Goal: Entertainment & Leisure: Consume media (video, audio)

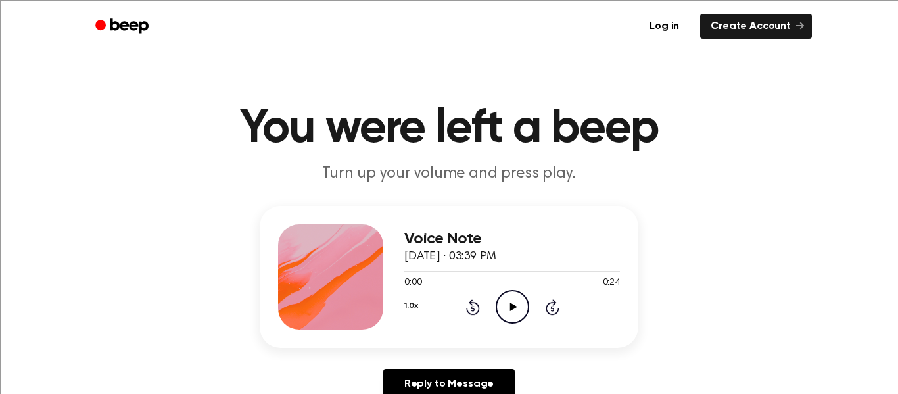
click at [511, 304] on icon at bounding box center [512, 306] width 7 height 9
click at [511, 303] on icon "Play Audio" at bounding box center [513, 307] width 34 height 34
click at [511, 314] on icon "Play Audio" at bounding box center [513, 307] width 34 height 34
click at [505, 302] on icon "Play Audio" at bounding box center [513, 307] width 34 height 34
click at [505, 300] on icon "Play Audio" at bounding box center [513, 307] width 34 height 34
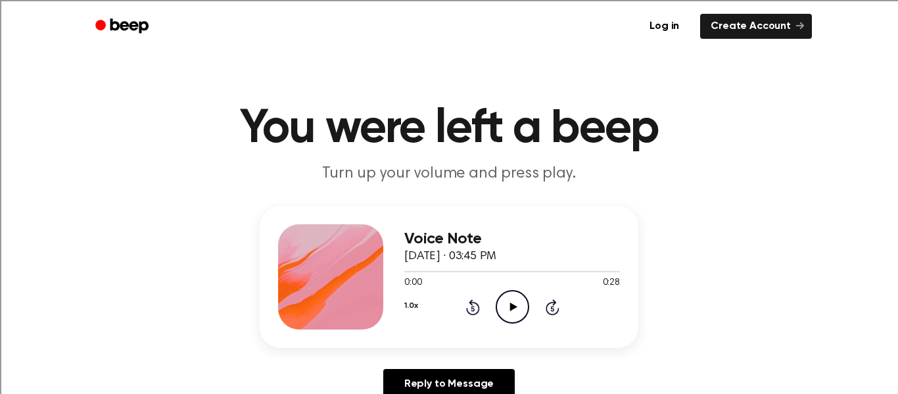
click at [510, 308] on icon at bounding box center [512, 306] width 7 height 9
click at [526, 311] on icon "Play Audio" at bounding box center [513, 307] width 34 height 34
click at [525, 306] on icon "Pause Audio" at bounding box center [513, 307] width 34 height 34
click at [474, 315] on div "1.0x Rewind 5 seconds Play Audio Skip 5 seconds" at bounding box center [512, 307] width 216 height 34
click at [477, 313] on icon at bounding box center [473, 307] width 14 height 16
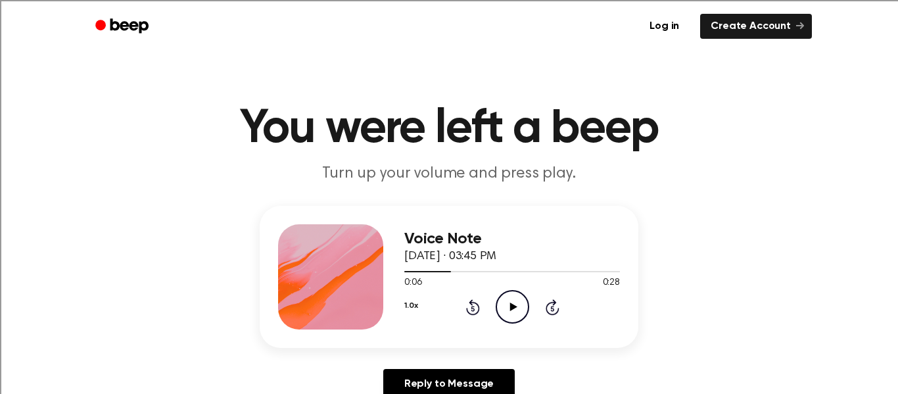
click at [518, 304] on icon "Play Audio" at bounding box center [513, 307] width 34 height 34
click at [507, 296] on icon "Play Audio" at bounding box center [513, 307] width 34 height 34
click at [508, 307] on icon "Play Audio" at bounding box center [513, 307] width 34 height 34
click at [504, 308] on icon "Play Audio" at bounding box center [513, 307] width 34 height 34
click at [505, 312] on icon "Play Audio" at bounding box center [513, 307] width 34 height 34
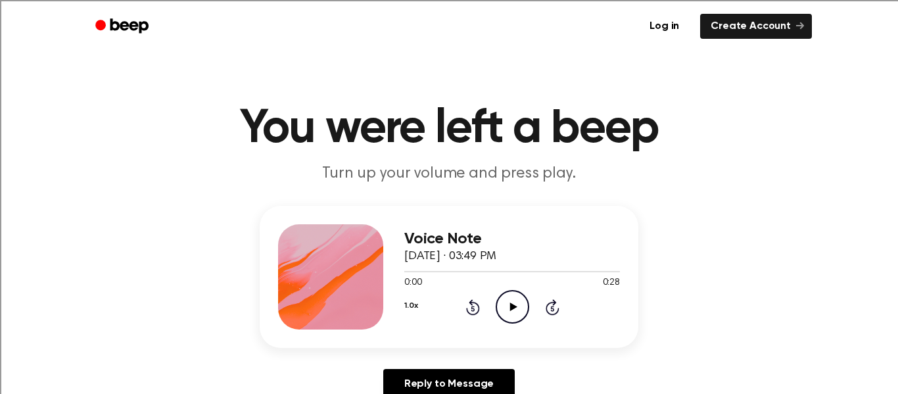
click at [505, 300] on icon "Play Audio" at bounding box center [513, 307] width 34 height 34
click at [515, 285] on div "0:00 1:04" at bounding box center [512, 283] width 216 height 14
click at [509, 302] on icon "Play Audio" at bounding box center [513, 307] width 34 height 34
click at [519, 307] on icon "Play Audio" at bounding box center [513, 307] width 34 height 34
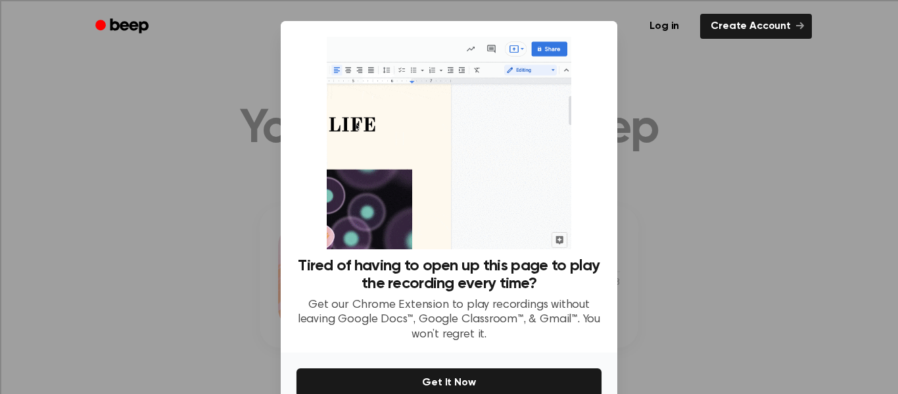
scroll to position [7, 0]
click at [718, 189] on div at bounding box center [449, 197] width 898 height 394
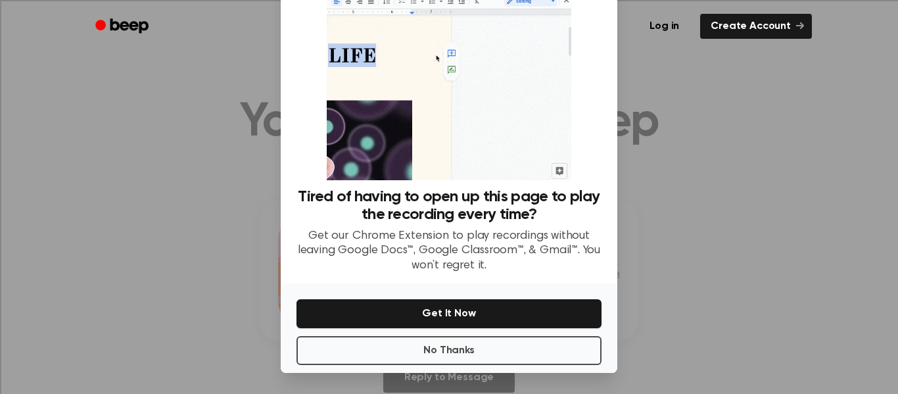
scroll to position [67, 0]
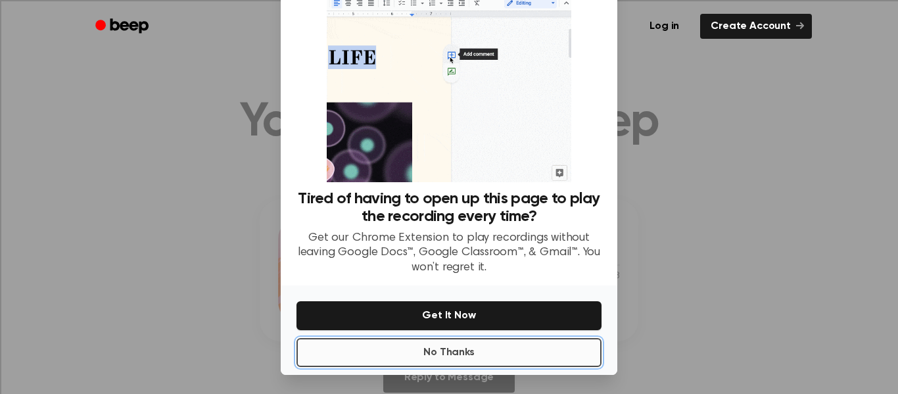
click at [505, 344] on button "No Thanks" at bounding box center [448, 352] width 305 height 29
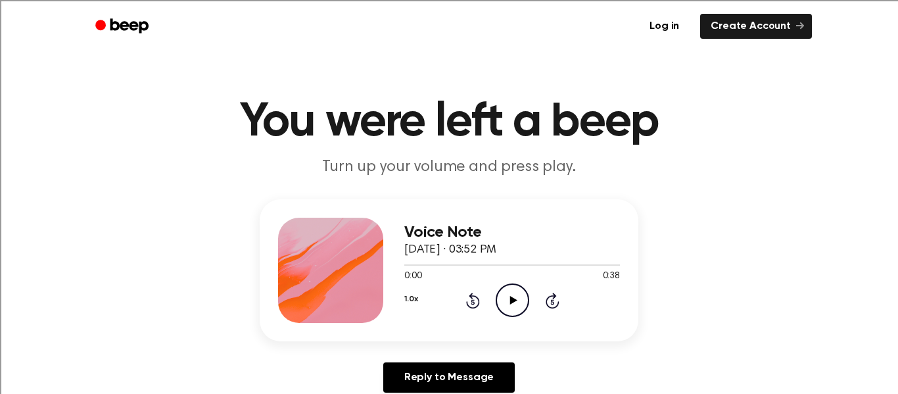
click at [516, 305] on icon "Play Audio" at bounding box center [513, 300] width 34 height 34
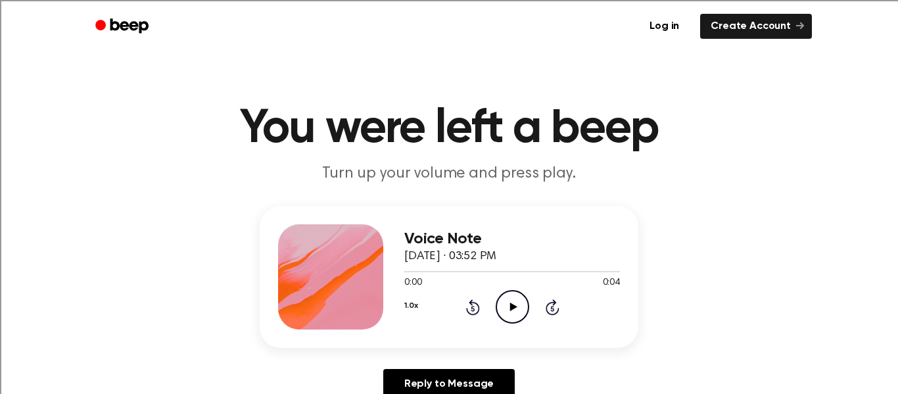
click at [517, 312] on icon "Play Audio" at bounding box center [513, 307] width 34 height 34
click at [515, 297] on icon "Play Audio" at bounding box center [513, 307] width 34 height 34
